Goal: Task Accomplishment & Management: Use online tool/utility

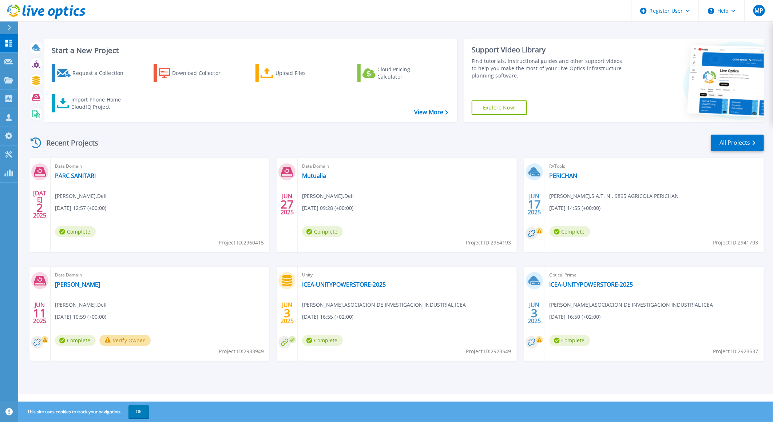
click at [424, 116] on div "Request a Collection Download Collector Upload Files Cloud Pricing Calculator I…" at bounding box center [250, 88] width 408 height 60
click at [424, 113] on link "View More" at bounding box center [431, 112] width 34 height 7
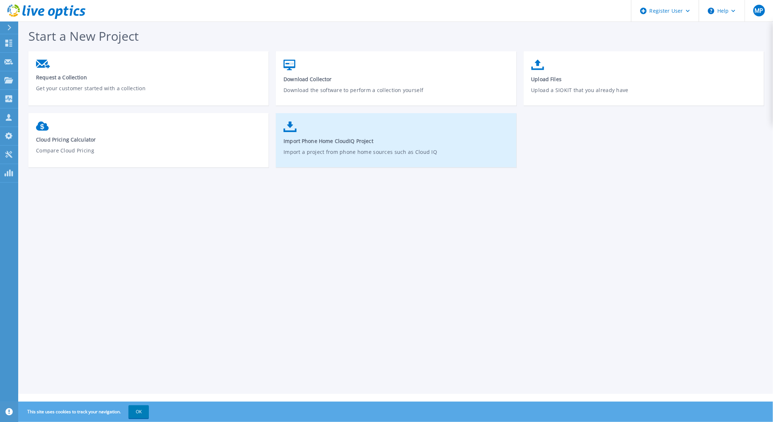
click at [398, 150] on p "Import a project from phone home sources such as Cloud IQ" at bounding box center [396, 156] width 225 height 17
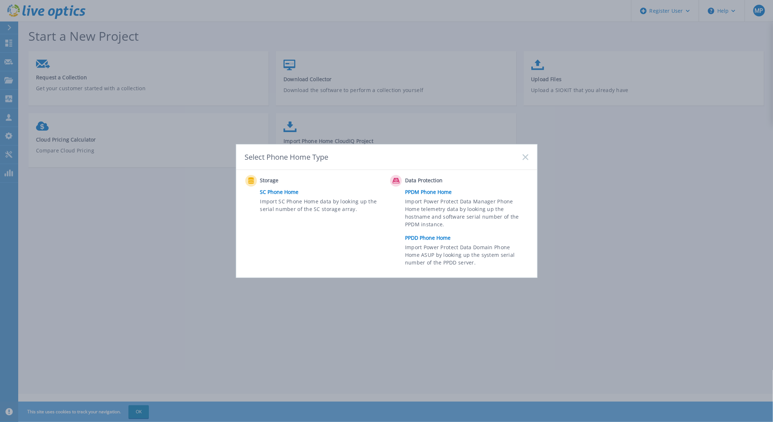
click at [316, 321] on div "Select Phone Home Type Storage SC Phone Home Import SC Phone Home data by looki…" at bounding box center [386, 211] width 773 height 422
click at [526, 159] on icon at bounding box center [526, 157] width 6 height 6
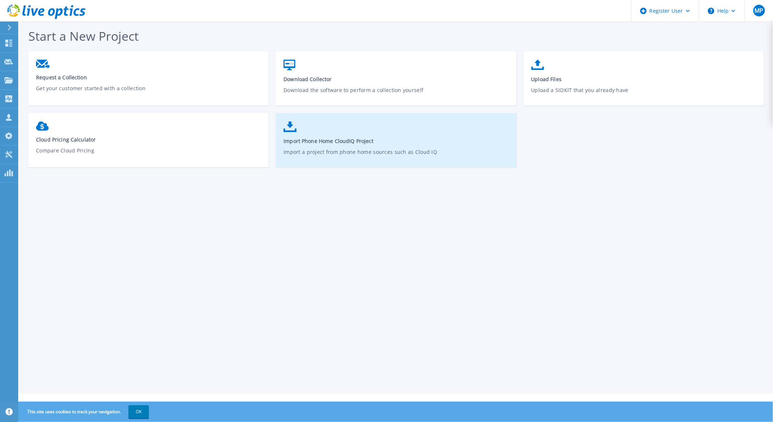
click at [355, 153] on p "Import a project from phone home sources such as Cloud IQ" at bounding box center [396, 156] width 225 height 17
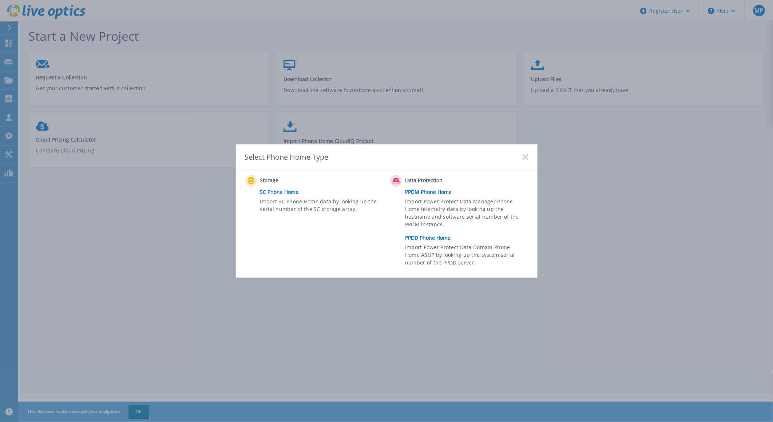
click at [526, 157] on rect at bounding box center [525, 157] width 6 height 6
